Goal: Task Accomplishment & Management: Manage account settings

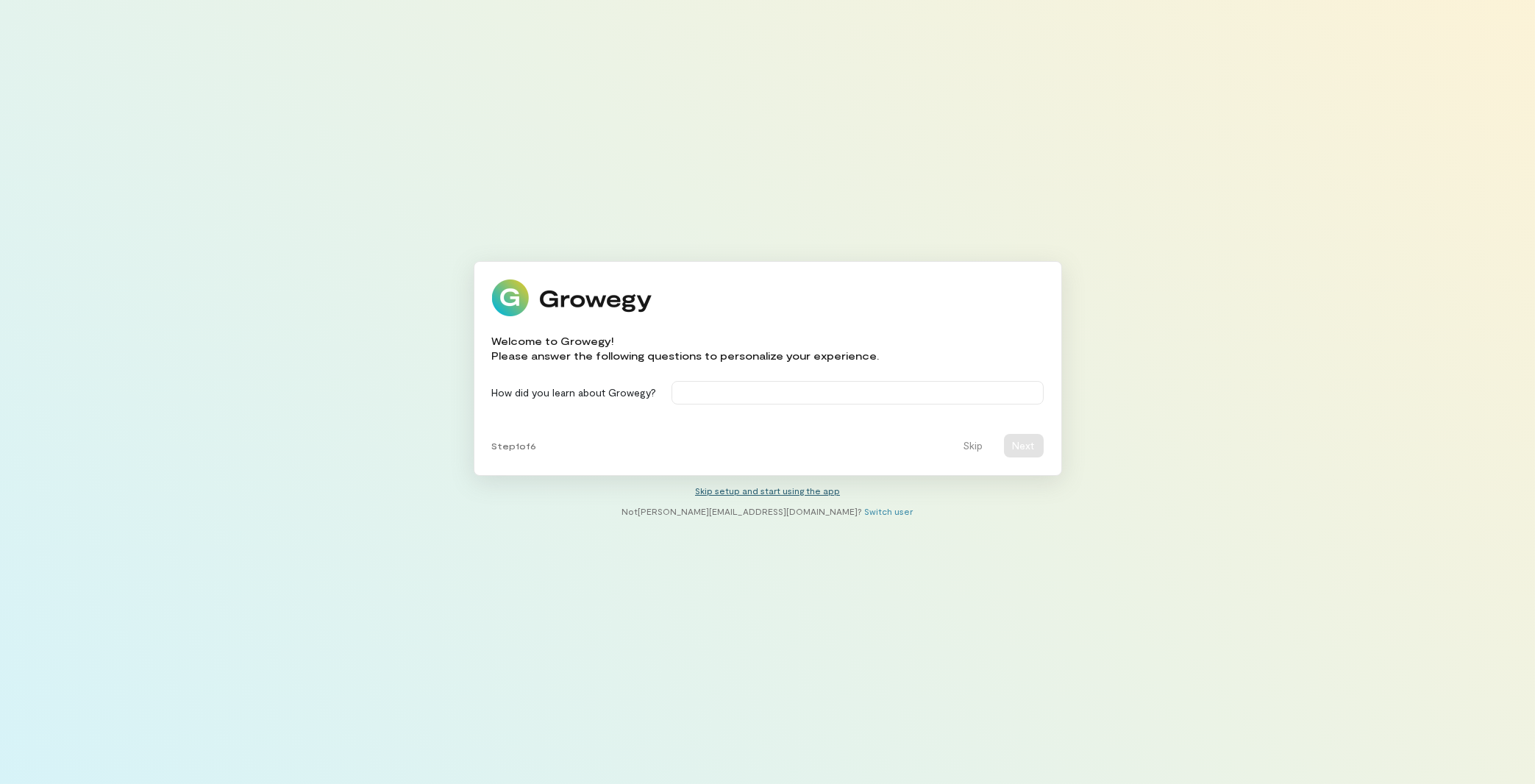
click at [829, 494] on link "Skip setup and start using the app" at bounding box center [768, 490] width 145 height 10
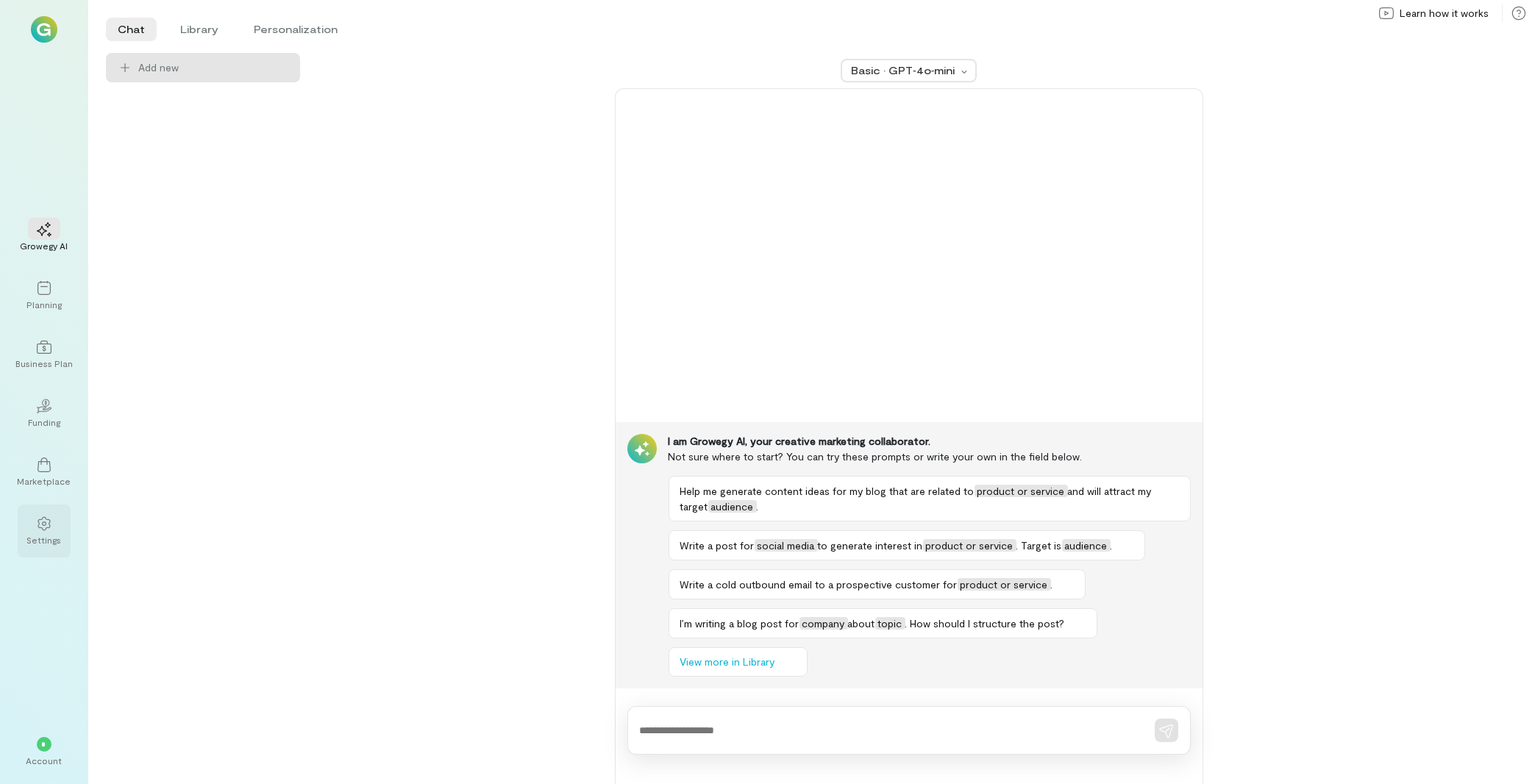
click at [56, 527] on div at bounding box center [44, 522] width 33 height 22
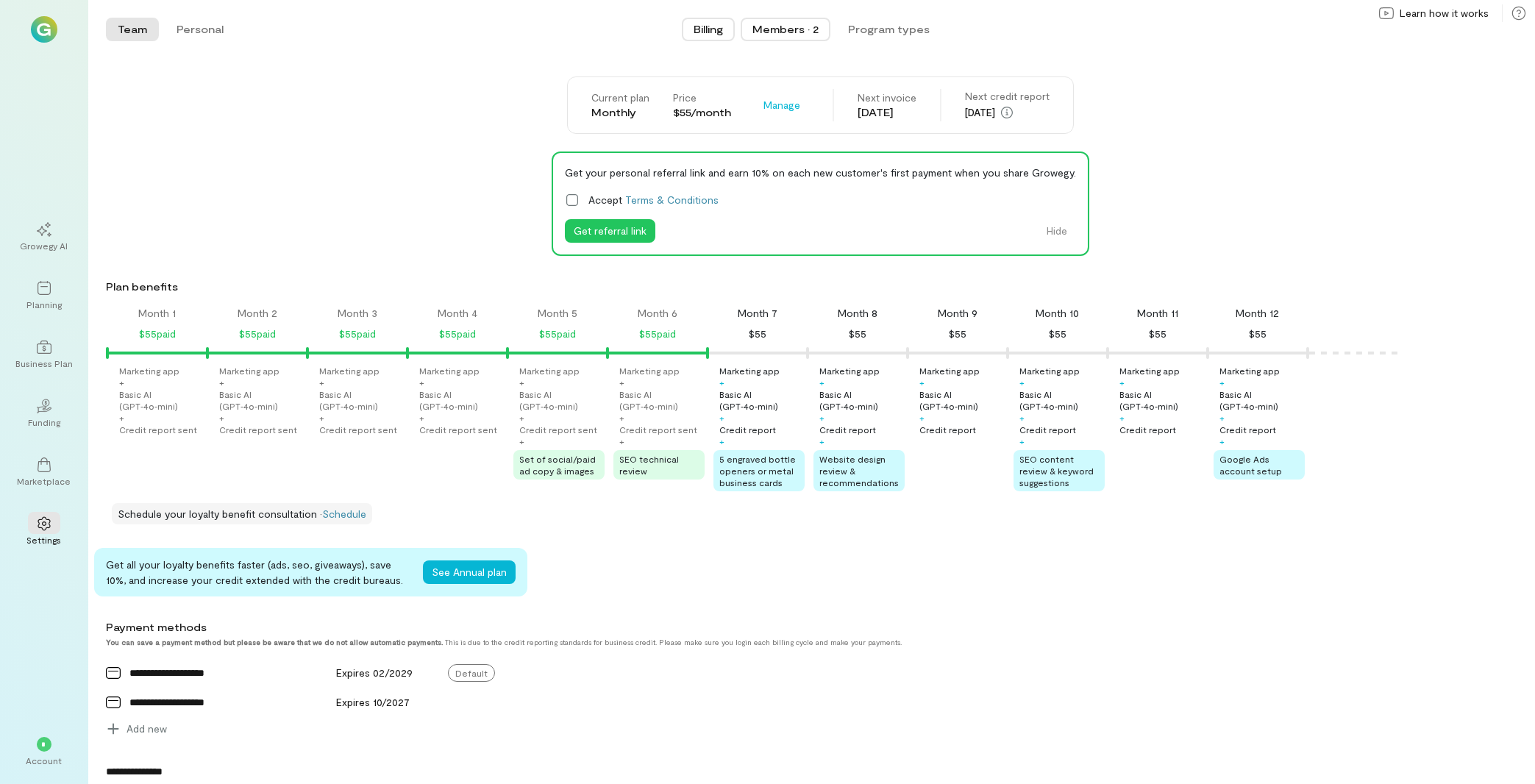
click at [790, 36] on div "Members · 2" at bounding box center [785, 29] width 66 height 15
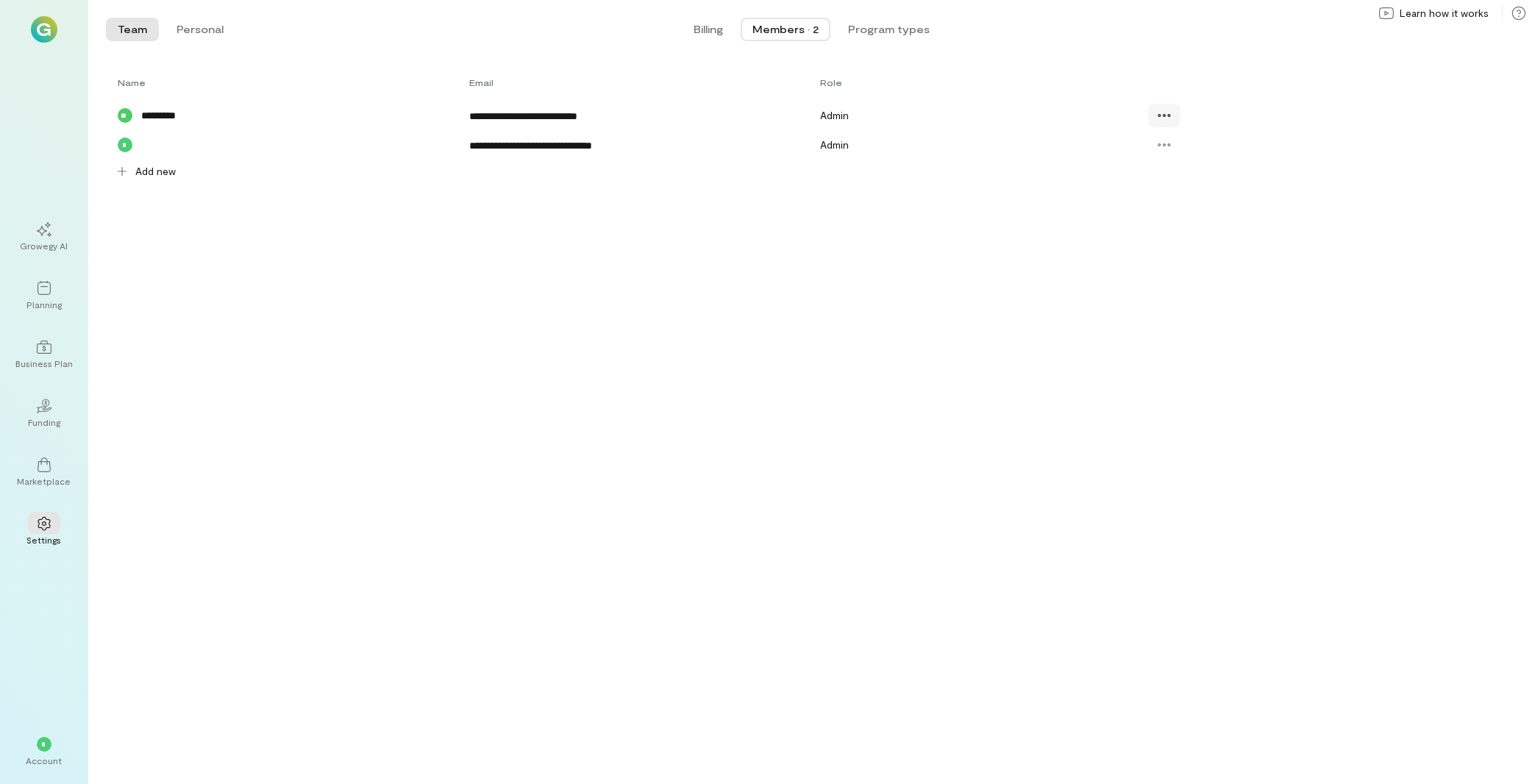
click at [1159, 104] on div at bounding box center [1164, 116] width 33 height 24
click at [1237, 202] on span "Resend invite" at bounding box center [1217, 205] width 72 height 15
click at [48, 755] on div "Account" at bounding box center [45, 760] width 36 height 12
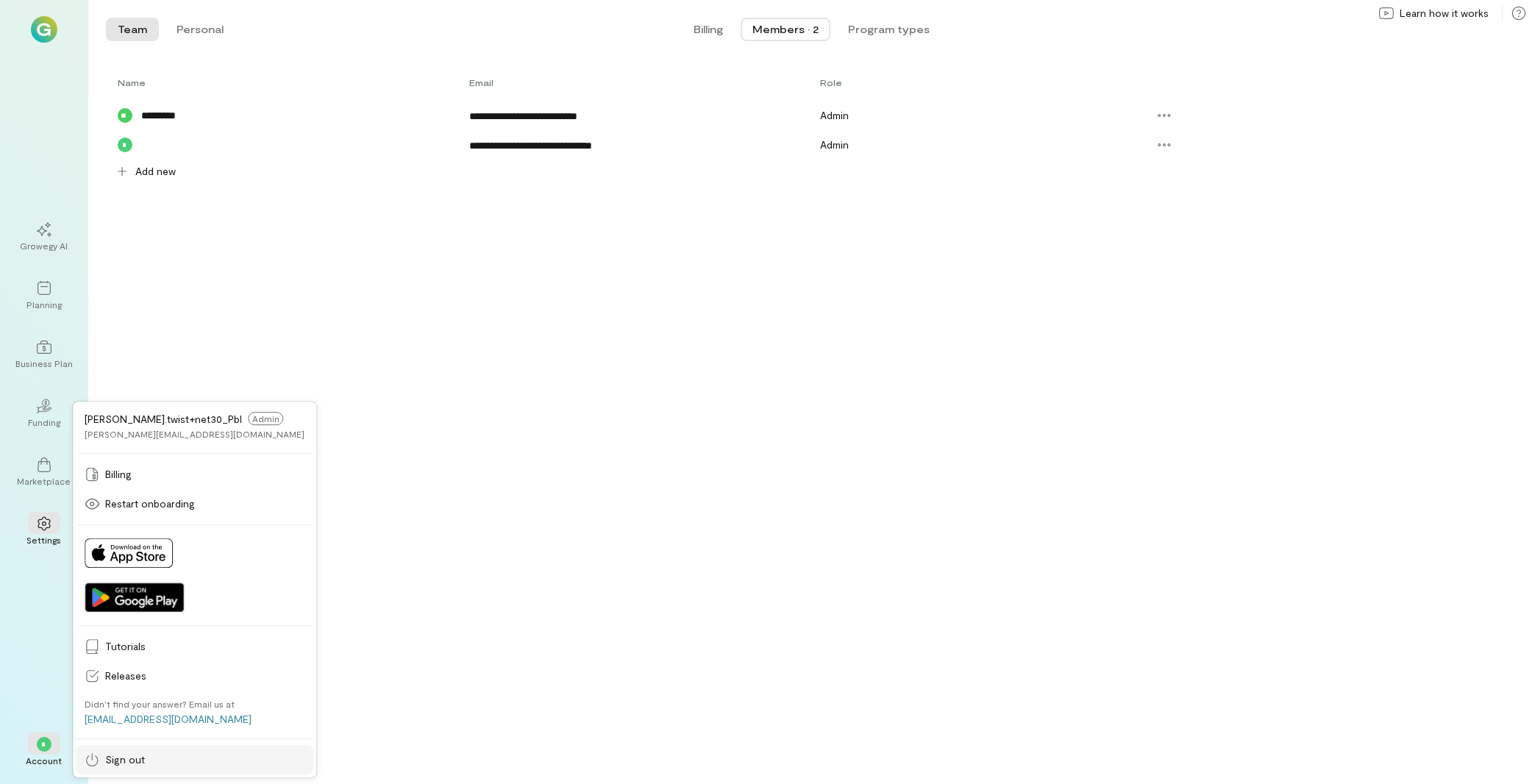
click at [135, 769] on link "Sign out" at bounding box center [194, 759] width 238 height 30
